Goal: Information Seeking & Learning: Find specific fact

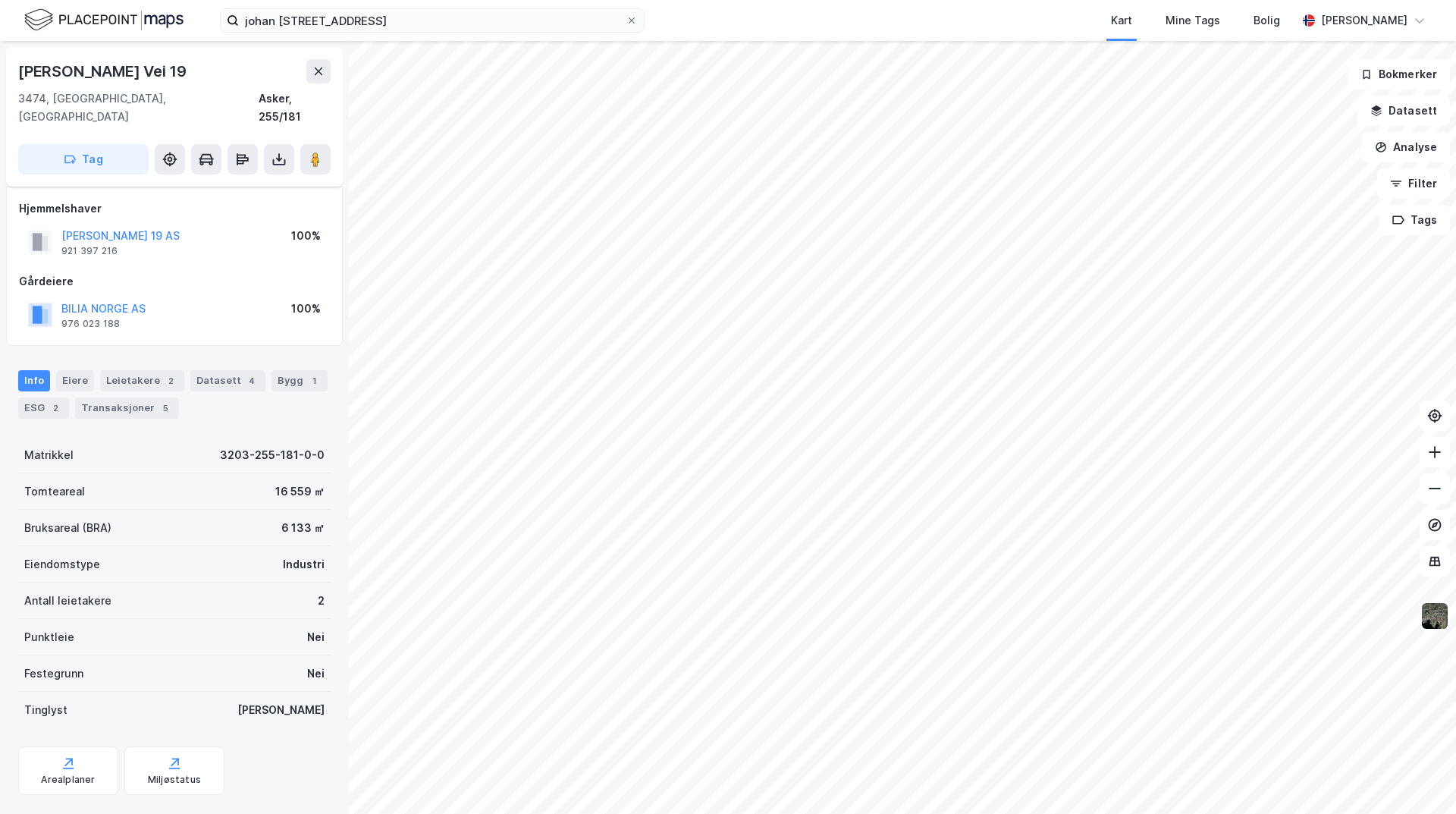
scroll to position [12, 0]
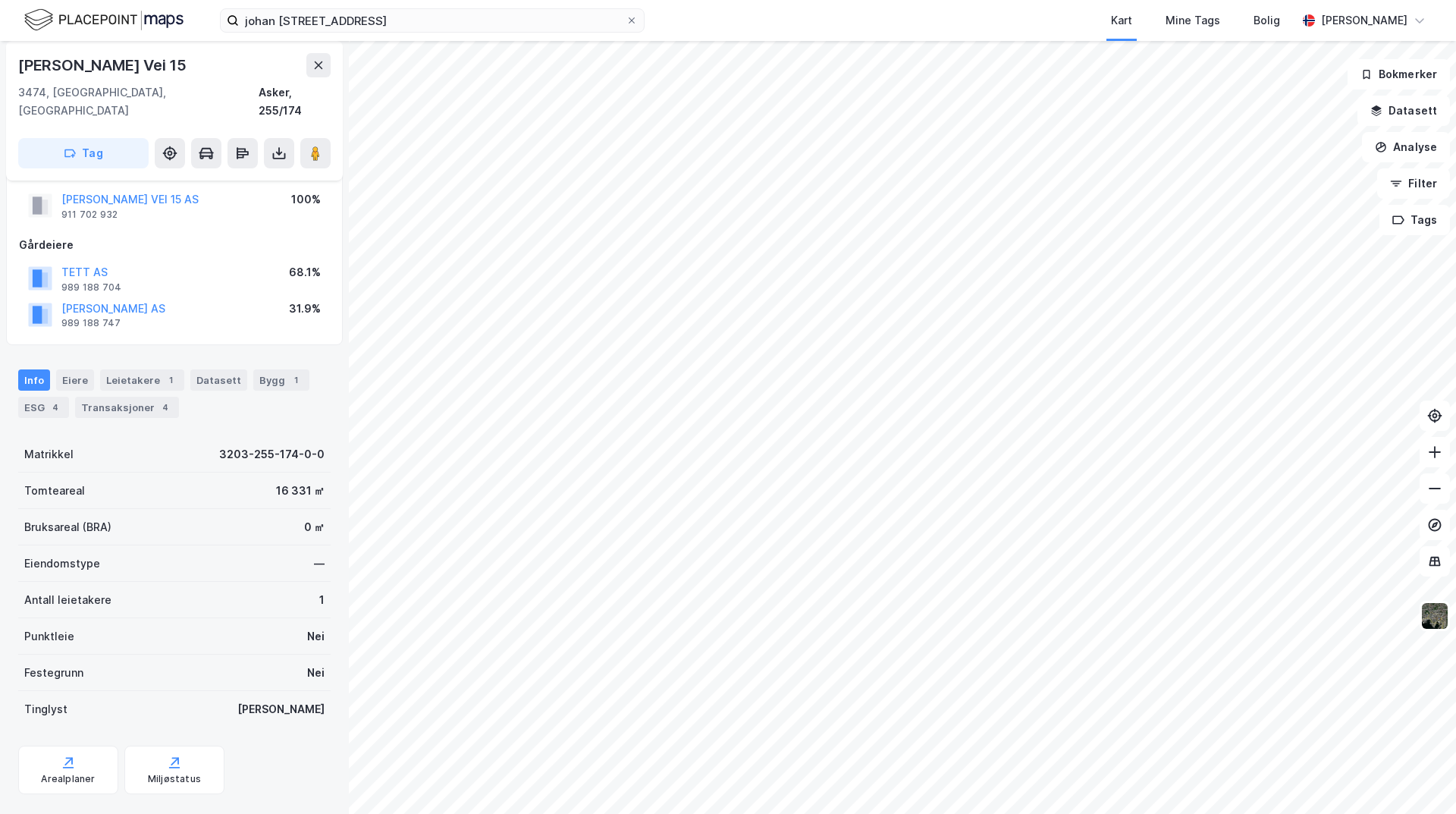
scroll to position [47, 0]
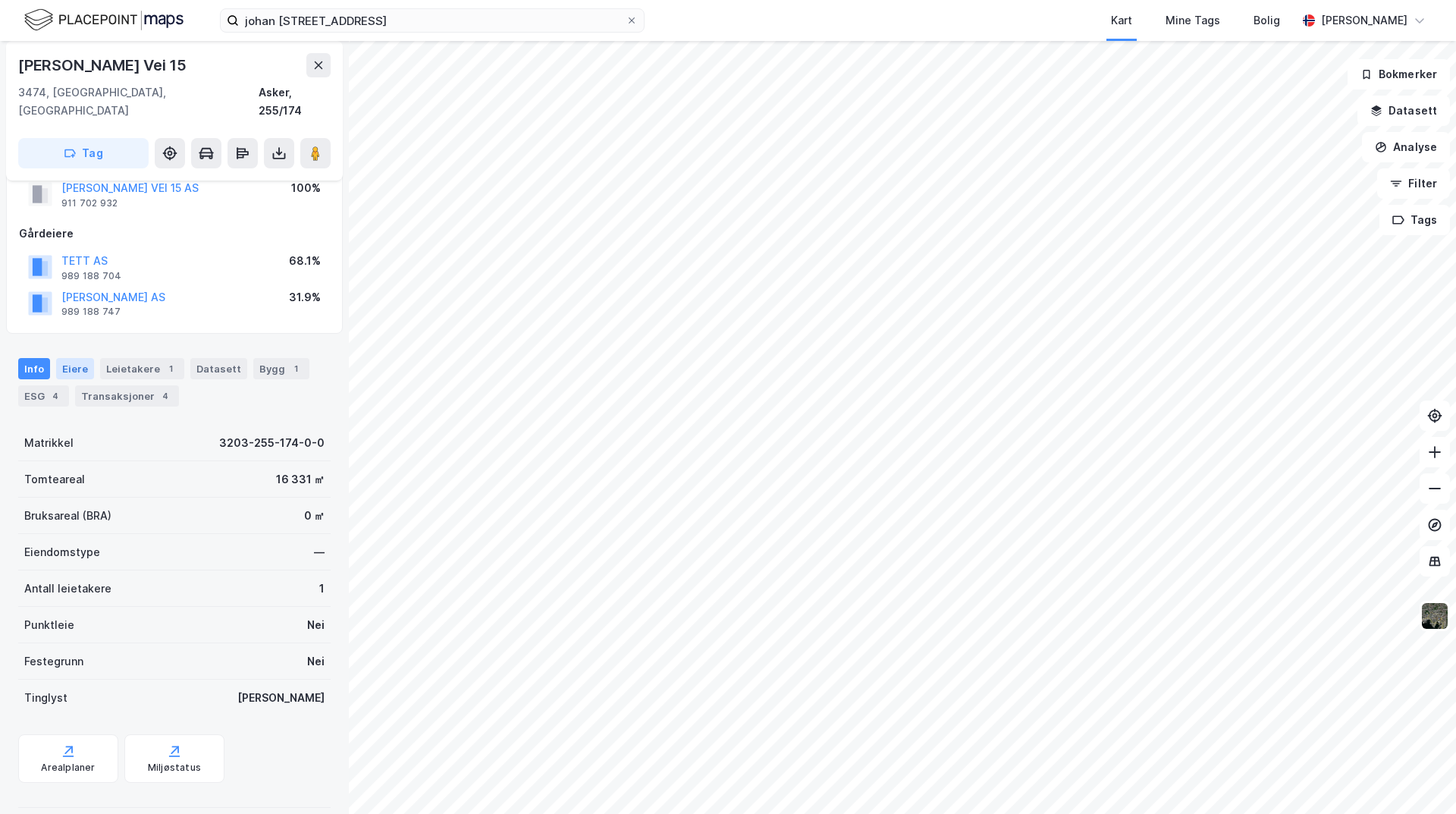
click at [65, 358] on div "Eiere" at bounding box center [75, 368] width 38 height 21
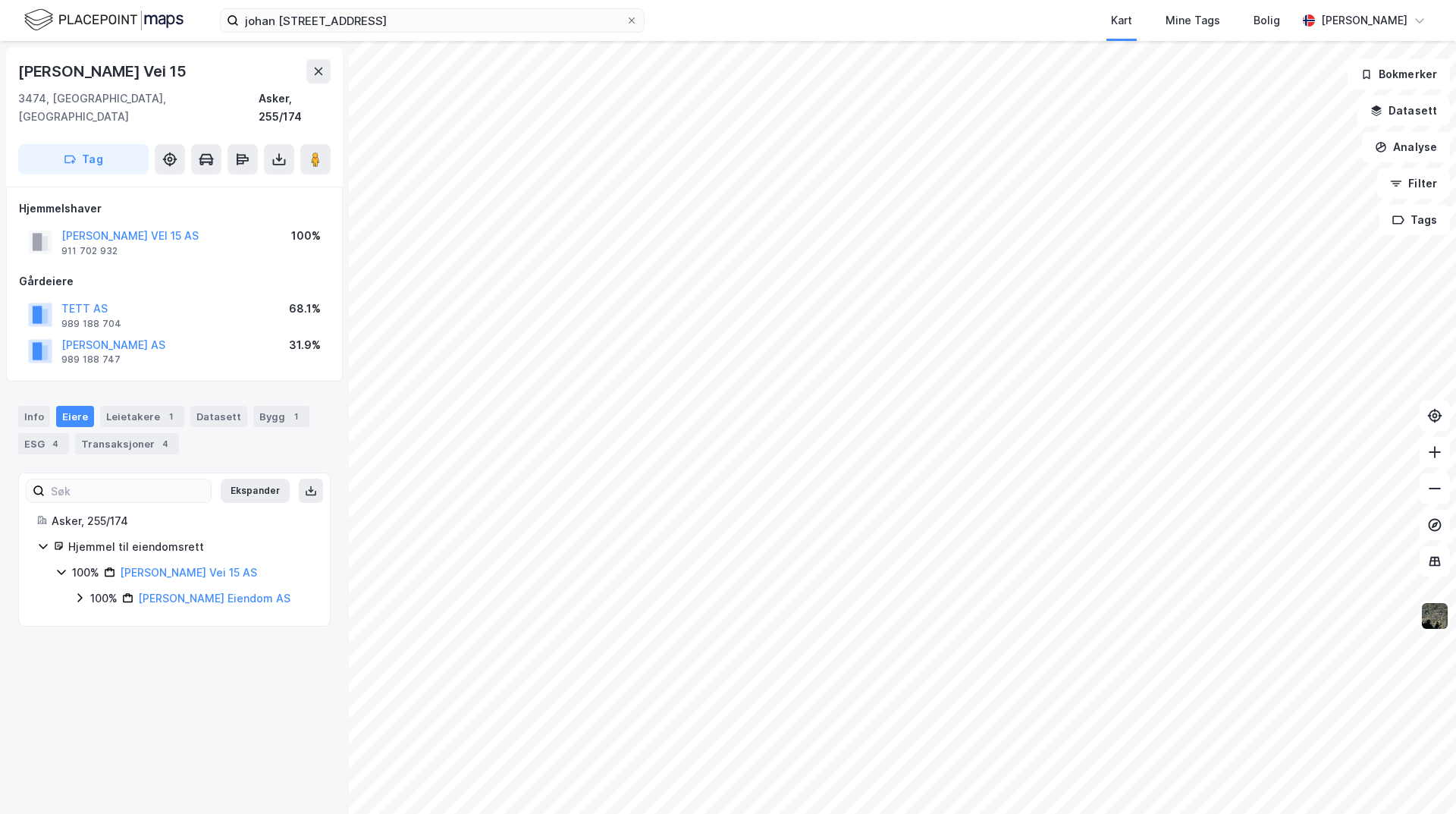
click at [187, 226] on div "[PERSON_NAME] VEI 15 AS" at bounding box center [130, 235] width 137 height 18
click at [0, 0] on button "[PERSON_NAME] VEI 15 AS" at bounding box center [0, 0] width 0 height 0
